Goal: Register for event/course

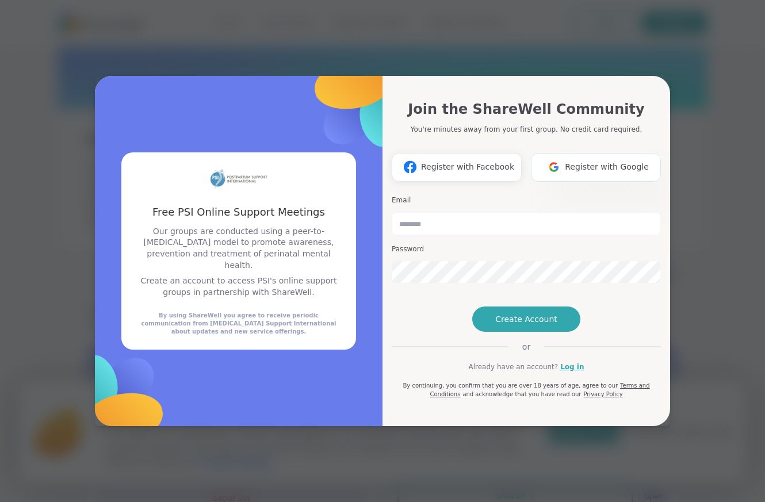
click at [605, 158] on button "Register with Google" at bounding box center [596, 167] width 130 height 29
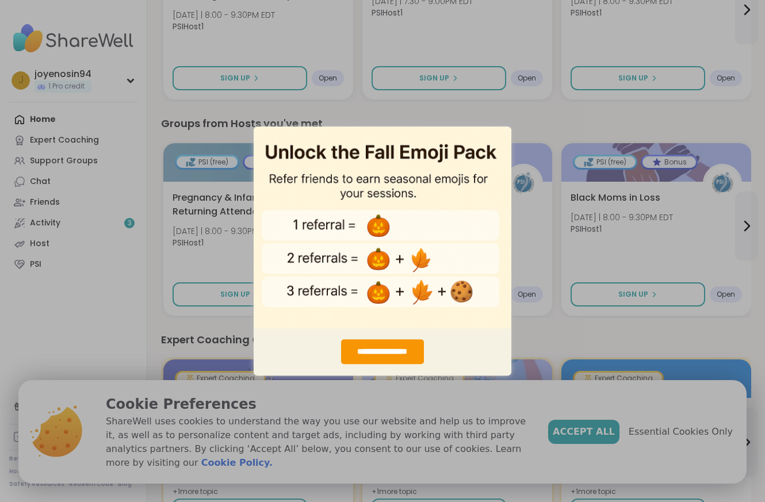
scroll to position [221, 0]
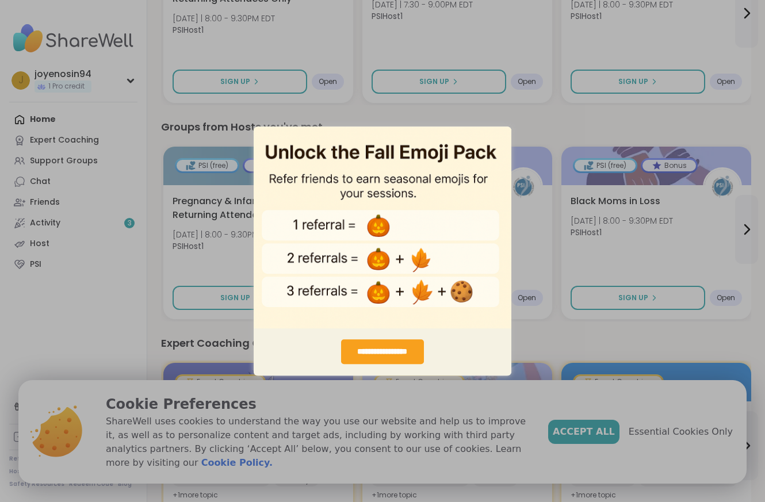
click at [395, 362] on div "**********" at bounding box center [382, 351] width 82 height 25
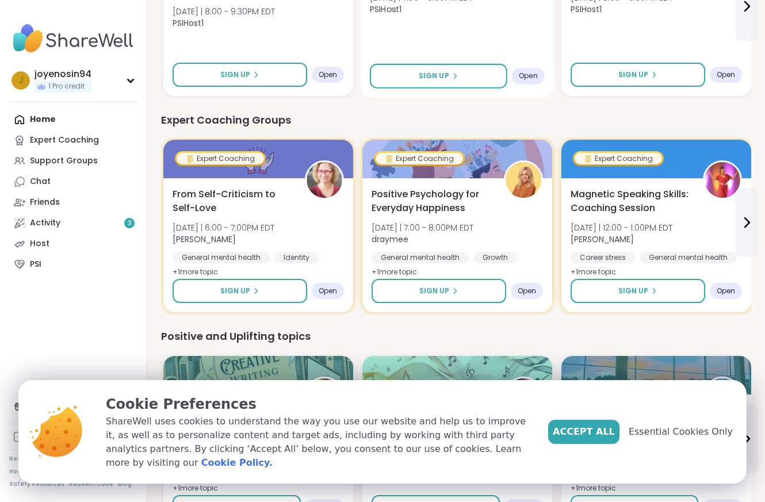
scroll to position [444, 0]
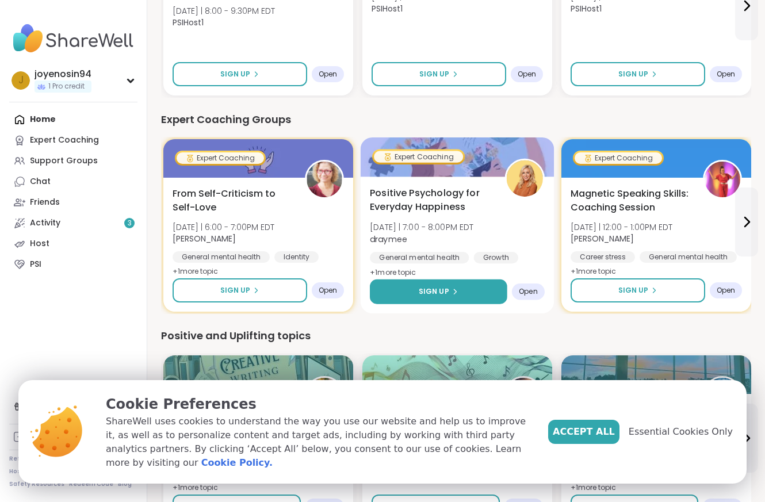
click at [423, 287] on span "Sign Up" at bounding box center [434, 291] width 30 height 10
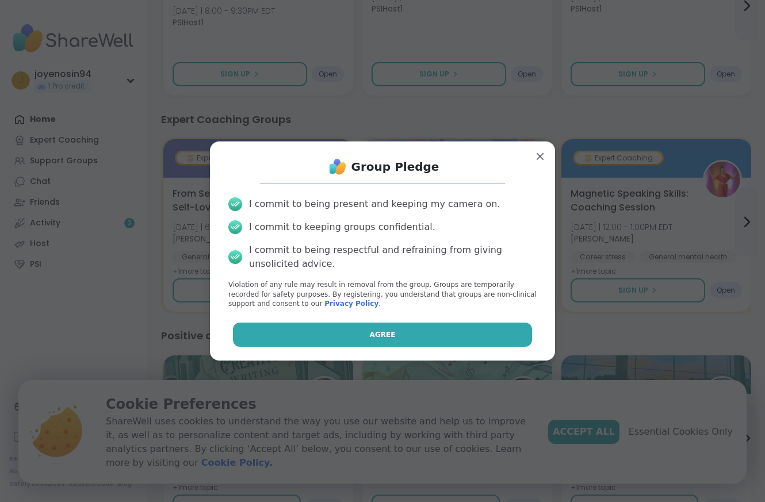
click at [403, 337] on button "Agree" at bounding box center [383, 335] width 300 height 24
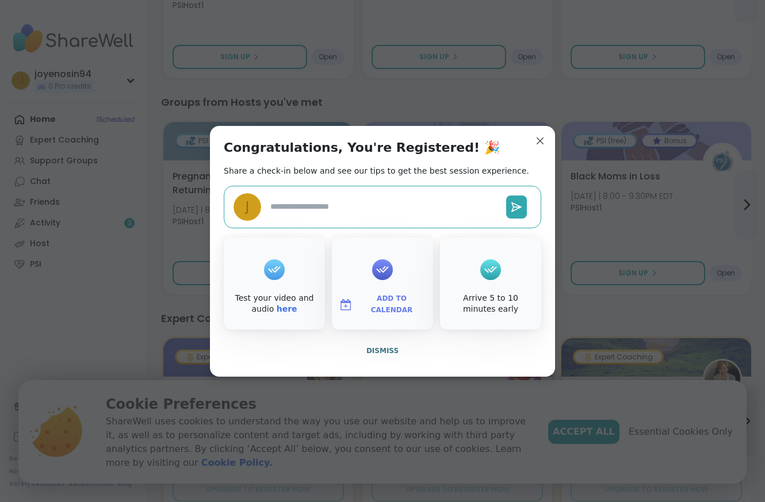
click at [270, 286] on div at bounding box center [274, 270] width 21 height 46
click at [287, 313] on link "here" at bounding box center [287, 308] width 21 height 9
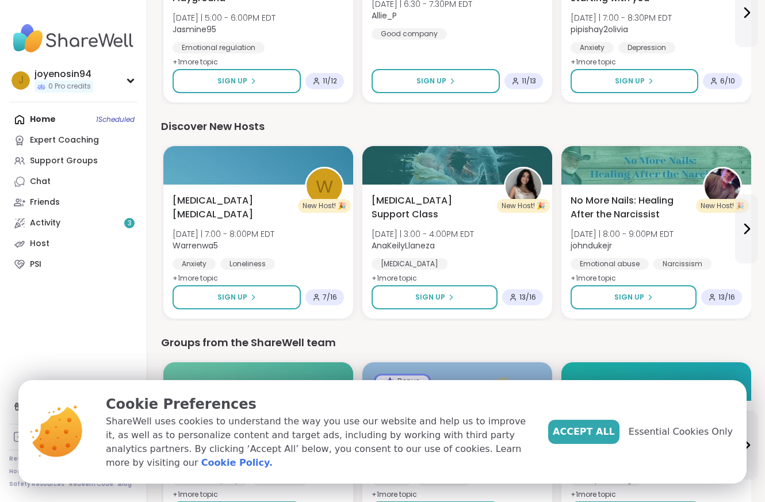
scroll to position [1075, 0]
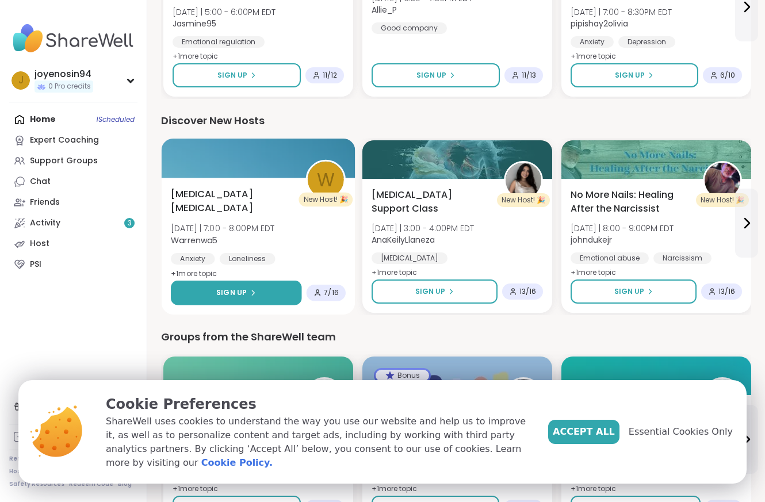
click at [243, 294] on span "Sign Up" at bounding box center [231, 292] width 30 height 10
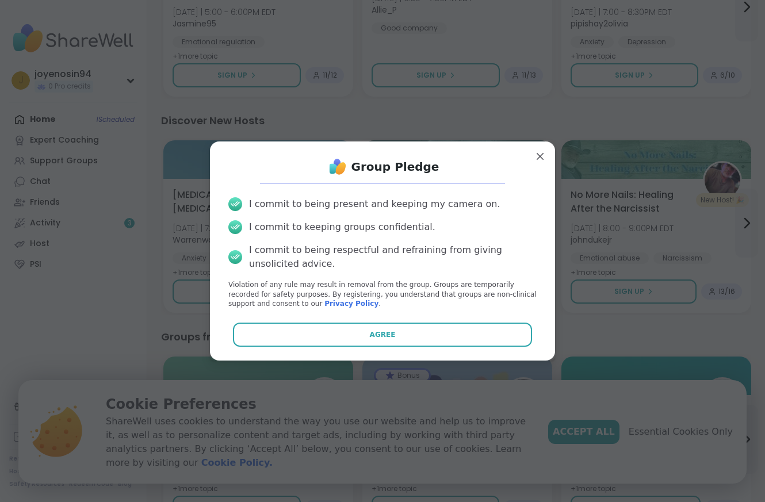
click at [385, 320] on div "Group Pledge I commit to being present and keeping my camera on. I commit to ke…" at bounding box center [382, 251] width 327 height 201
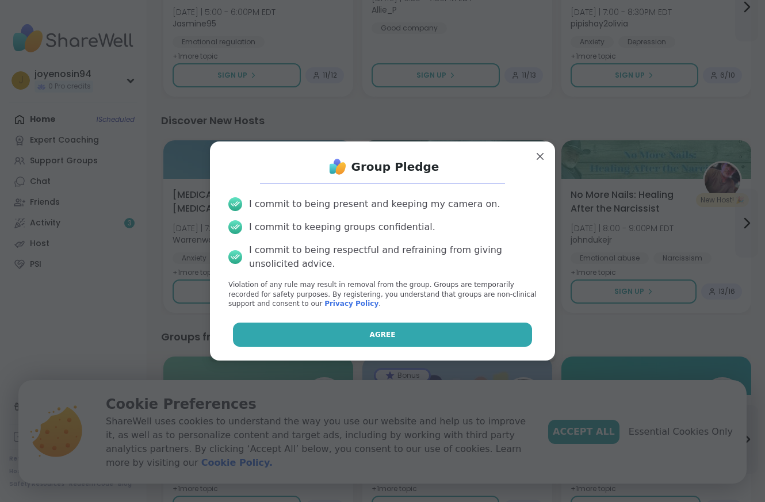
click at [382, 336] on span "Agree" at bounding box center [383, 334] width 26 height 10
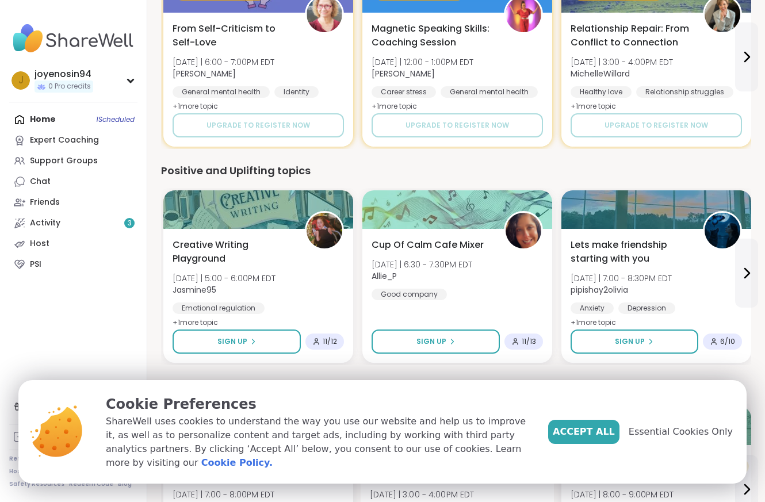
scroll to position [766, 0]
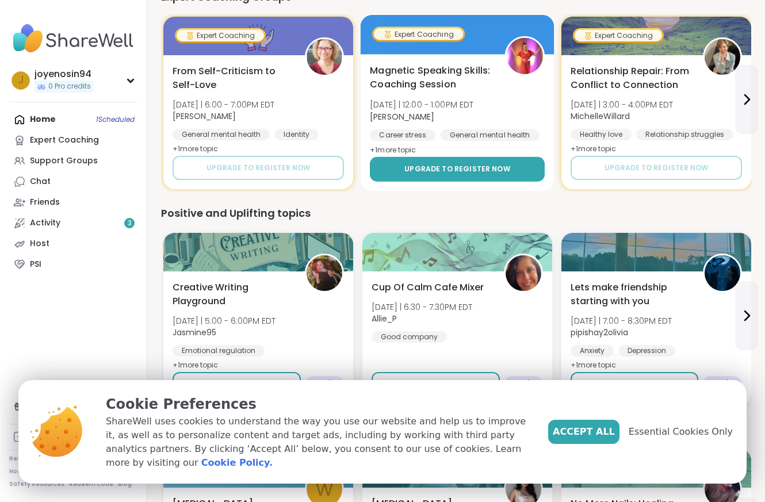
click at [427, 166] on span "Upgrade to register now" at bounding box center [457, 169] width 106 height 10
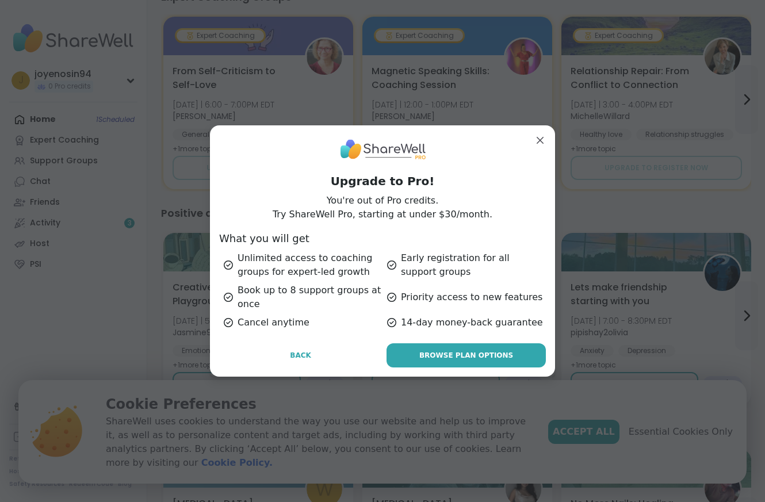
click at [289, 341] on div "Upgrade to Pro! You're out of Pro credits. Try ShareWell Pro, starting at under…" at bounding box center [382, 250] width 345 height 251
click at [290, 348] on button "Back" at bounding box center [300, 355] width 163 height 24
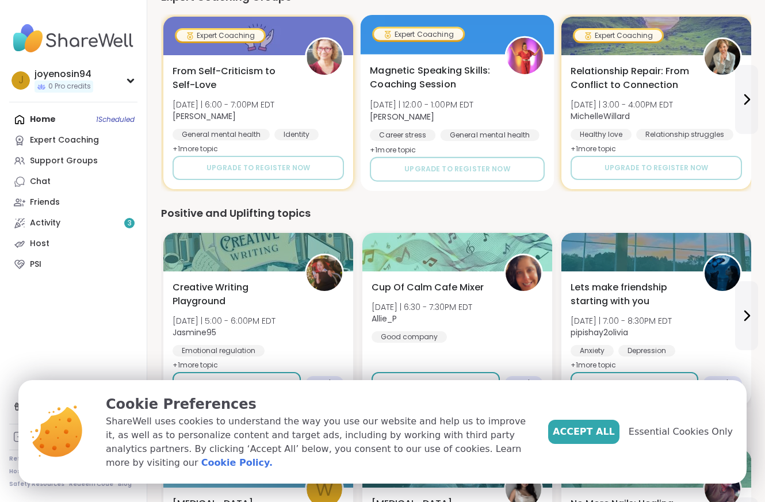
click at [497, 86] on div "Magnetic Speaking Skills: Coaching Session Thu 10/16 | 12:00 - 1:00PM EDT Lisa_…" at bounding box center [457, 111] width 175 height 94
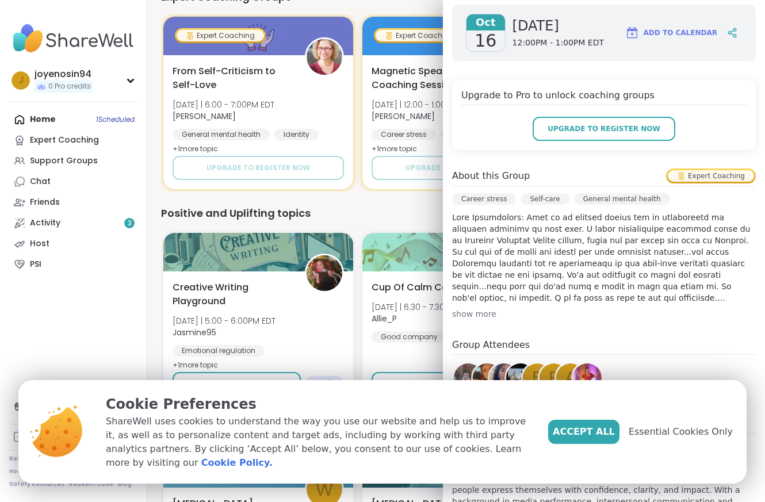
scroll to position [240, 0]
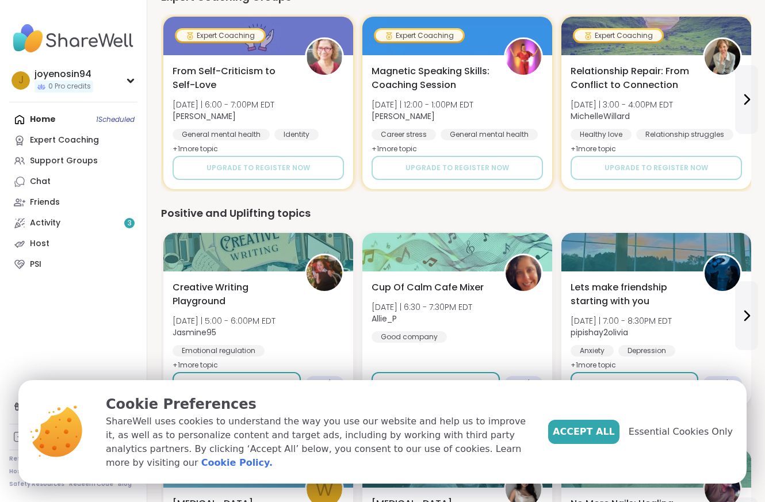
click at [404, 214] on div "Positive and Uplifting topics" at bounding box center [456, 213] width 590 height 16
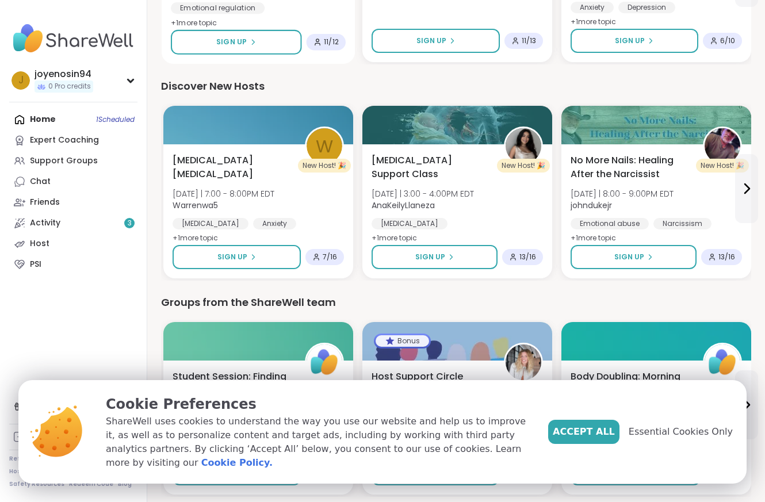
scroll to position [1138, 0]
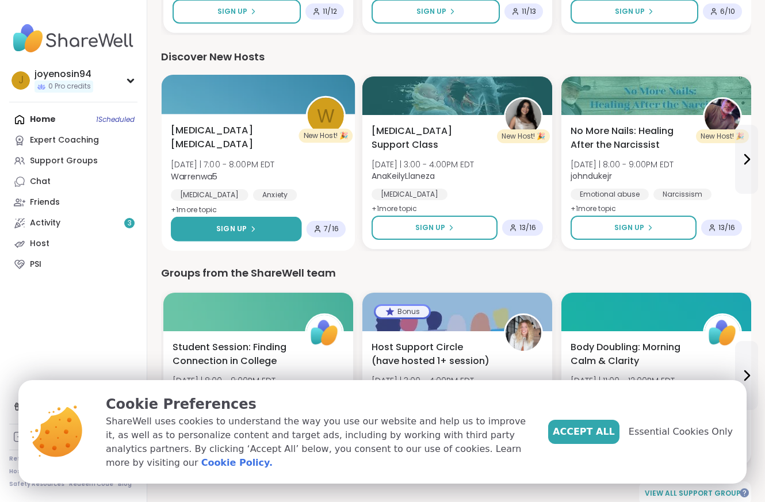
click at [263, 237] on button "Sign Up" at bounding box center [236, 229] width 131 height 25
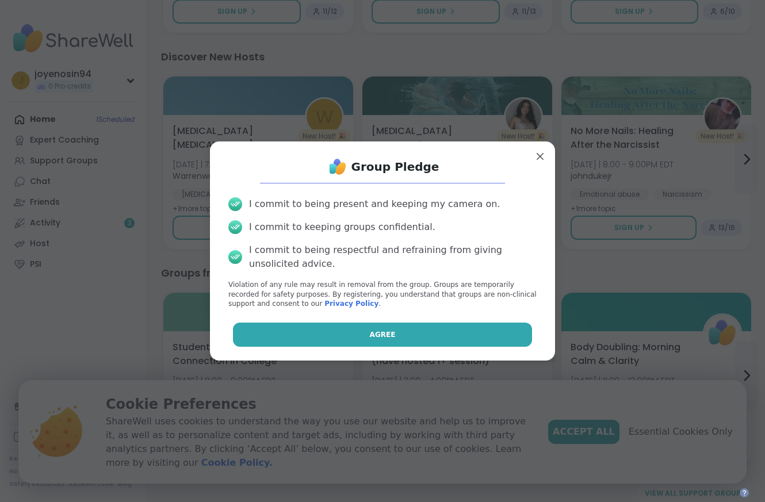
click at [391, 340] on span "Agree" at bounding box center [383, 334] width 26 height 10
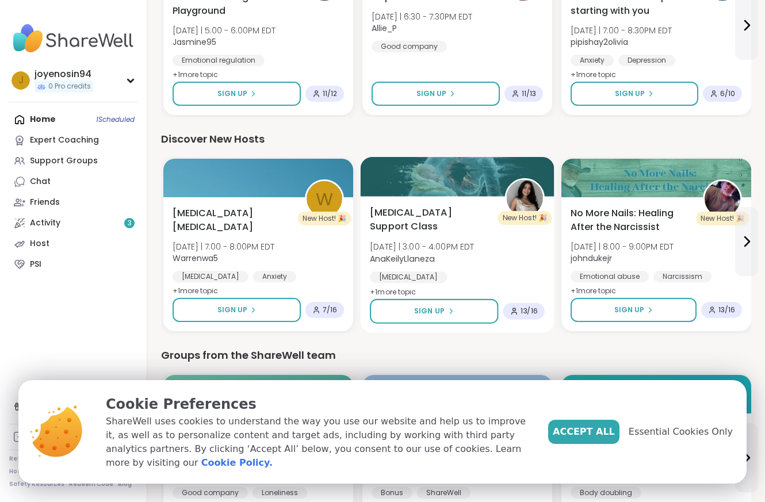
scroll to position [1153, 0]
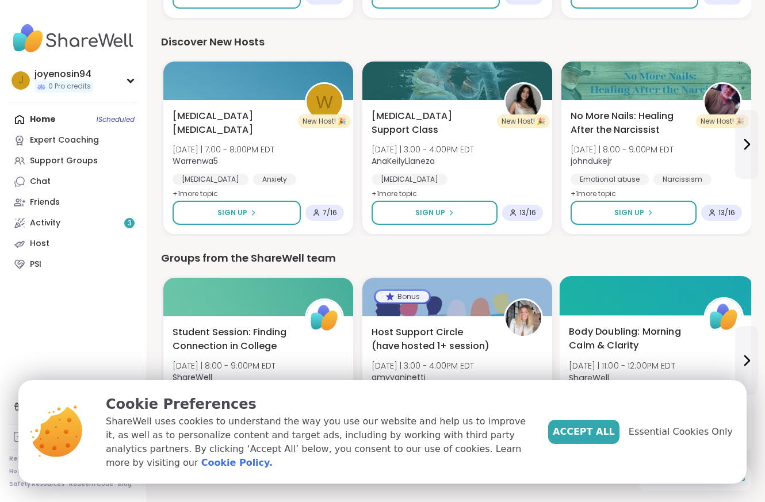
click at [705, 439] on span "Essential Cookies Only" at bounding box center [680, 432] width 104 height 14
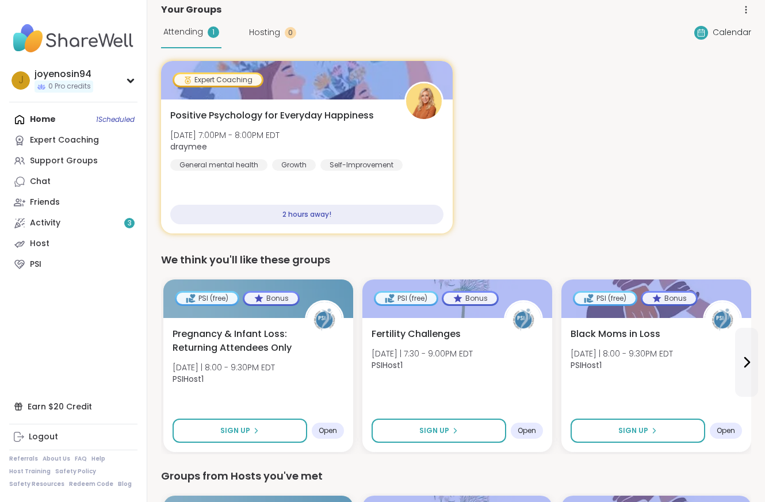
scroll to position [46, 0]
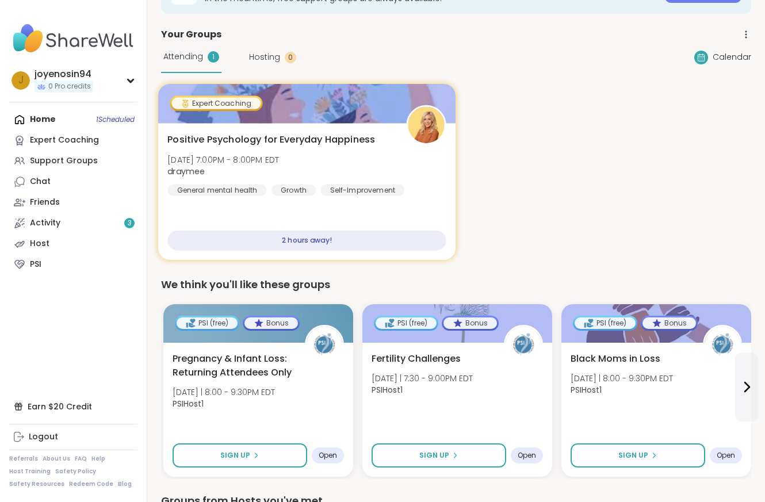
click at [290, 135] on span "Positive Psychology for Everyday Happiness" at bounding box center [271, 140] width 208 height 14
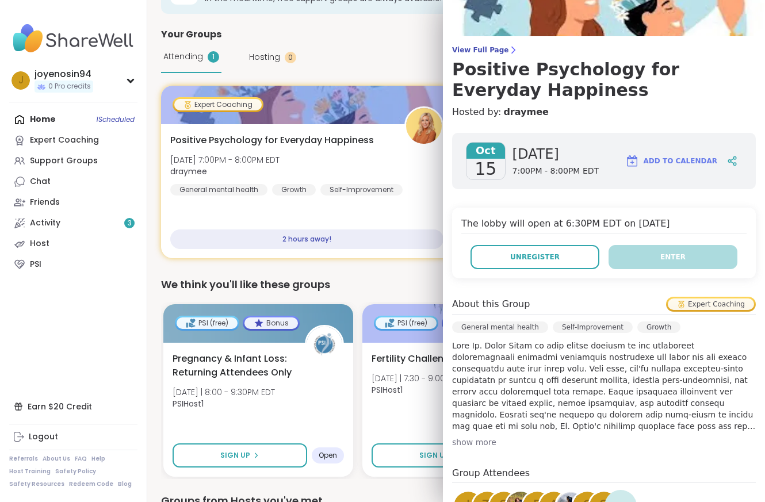
scroll to position [240, 0]
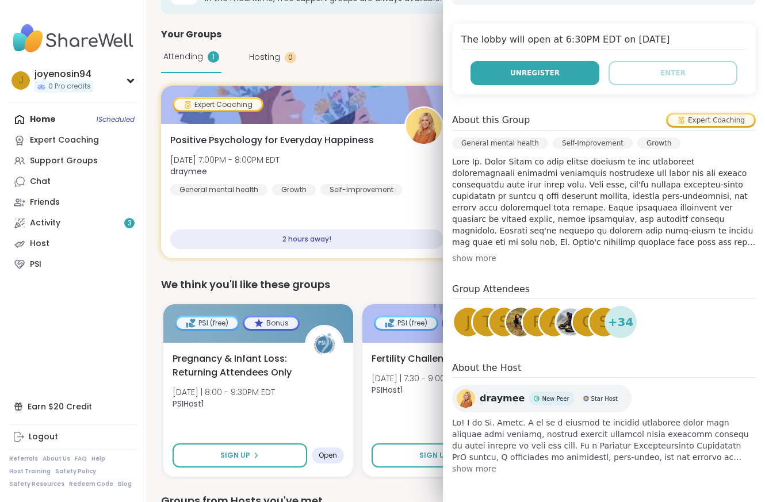
click at [562, 79] on button "Unregister" at bounding box center [534, 73] width 129 height 24
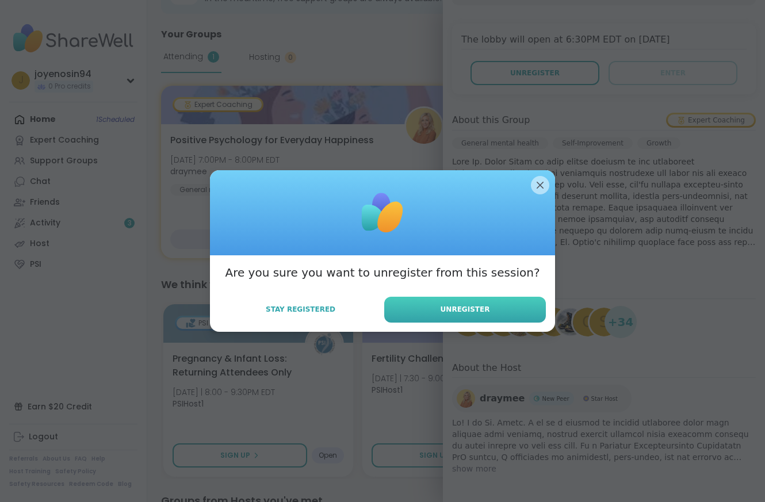
click at [461, 317] on button "Unregister" at bounding box center [465, 310] width 162 height 26
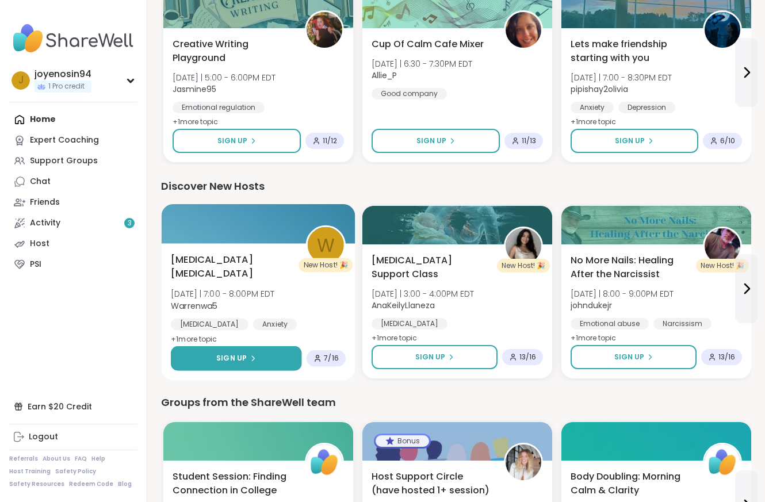
scroll to position [813, 0]
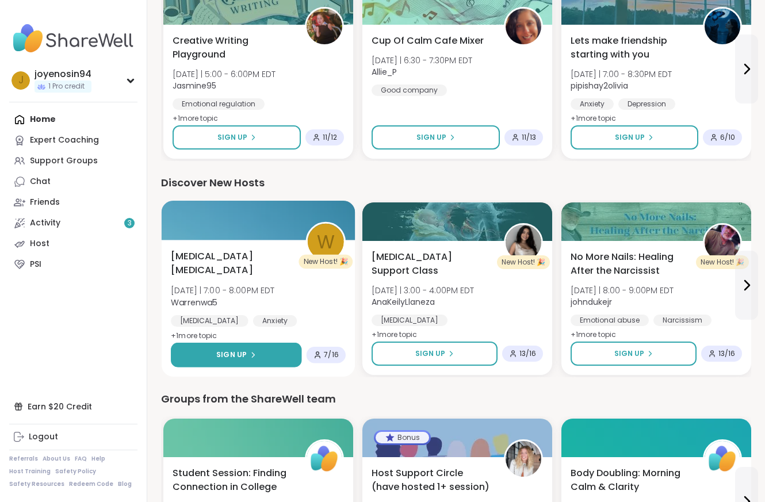
click at [274, 354] on button "Sign Up" at bounding box center [236, 355] width 131 height 25
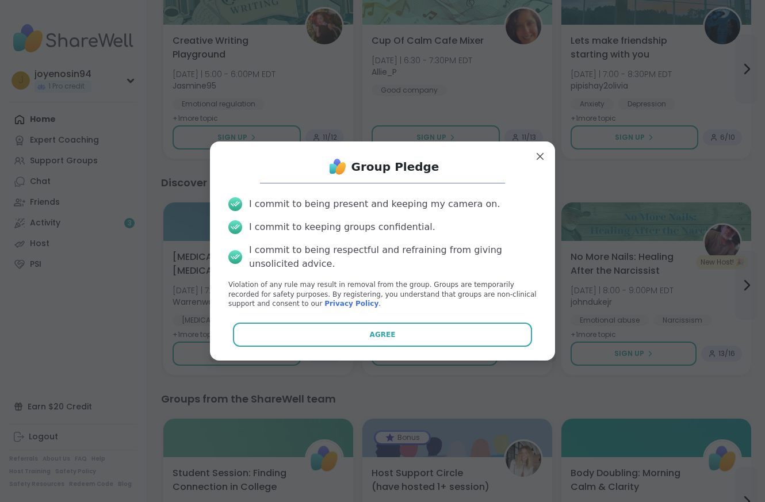
click at [356, 332] on button "Agree" at bounding box center [383, 335] width 300 height 24
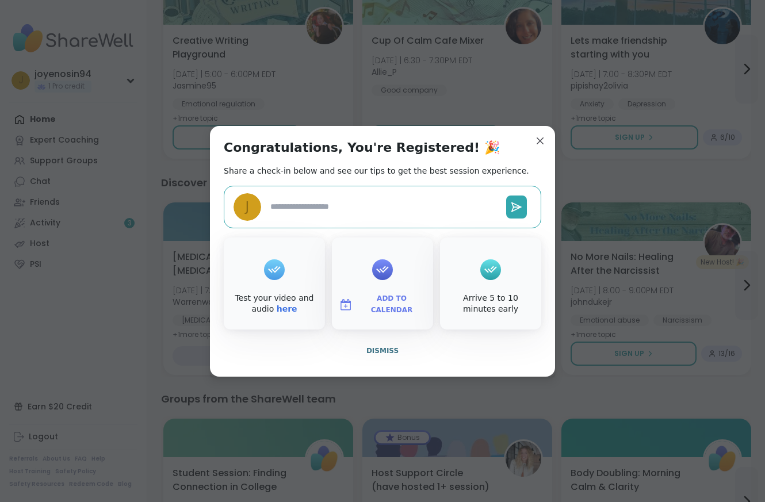
type textarea "*"
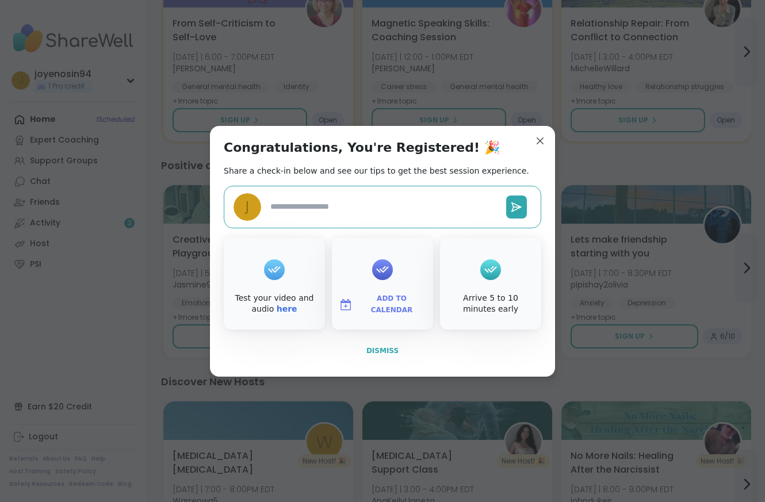
click at [378, 349] on span "Dismiss" at bounding box center [382, 351] width 32 height 8
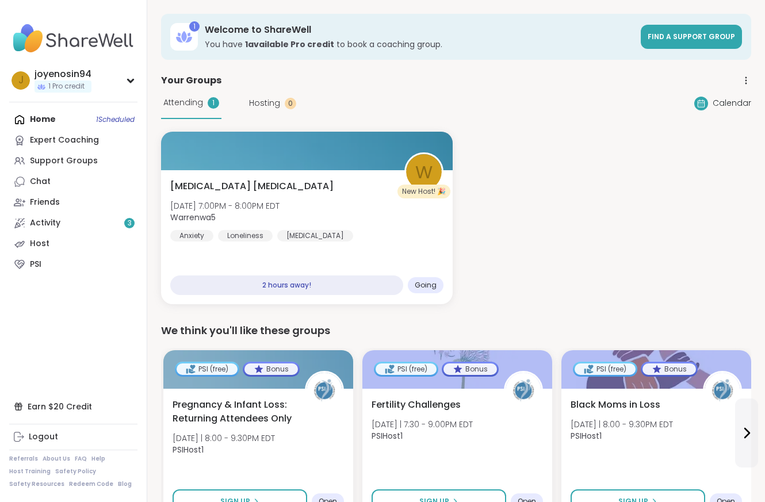
scroll to position [9, 0]
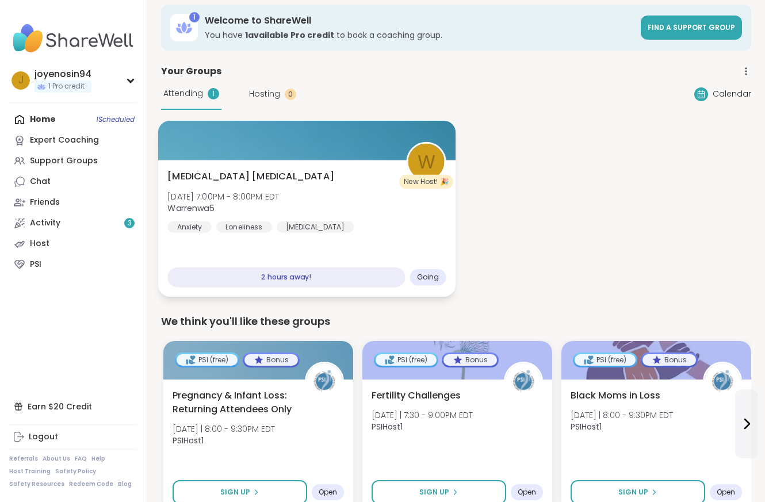
click at [351, 281] on div "2 hours away!" at bounding box center [285, 277] width 237 height 20
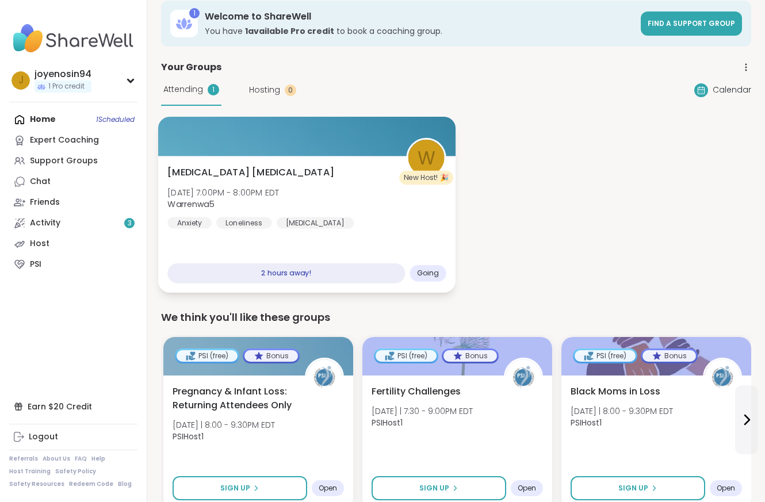
click at [412, 277] on div "Going" at bounding box center [428, 273] width 36 height 17
click at [417, 277] on span "Going" at bounding box center [428, 272] width 22 height 9
click at [418, 277] on span "Going" at bounding box center [428, 272] width 22 height 9
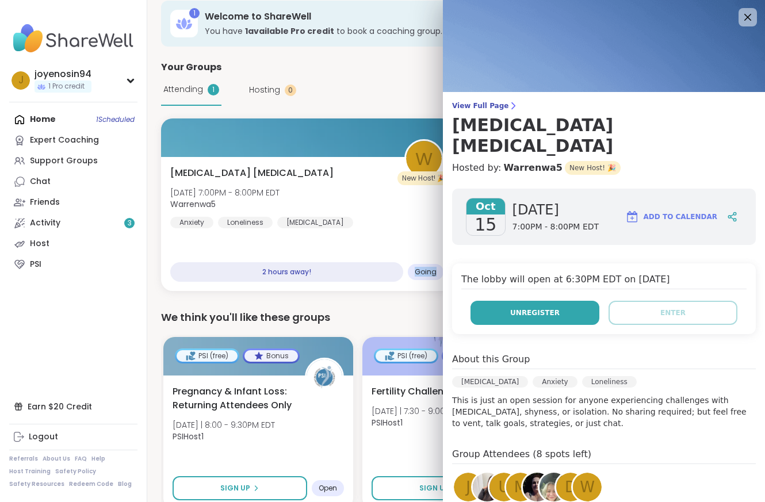
click at [535, 308] on span "Unregister" at bounding box center [534, 313] width 49 height 10
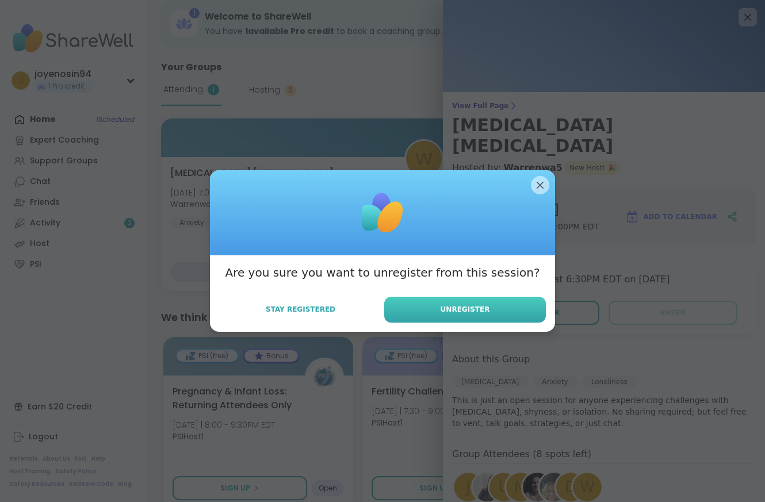
click at [486, 314] on span "Unregister" at bounding box center [464, 309] width 49 height 10
